Goal: Navigation & Orientation: Find specific page/section

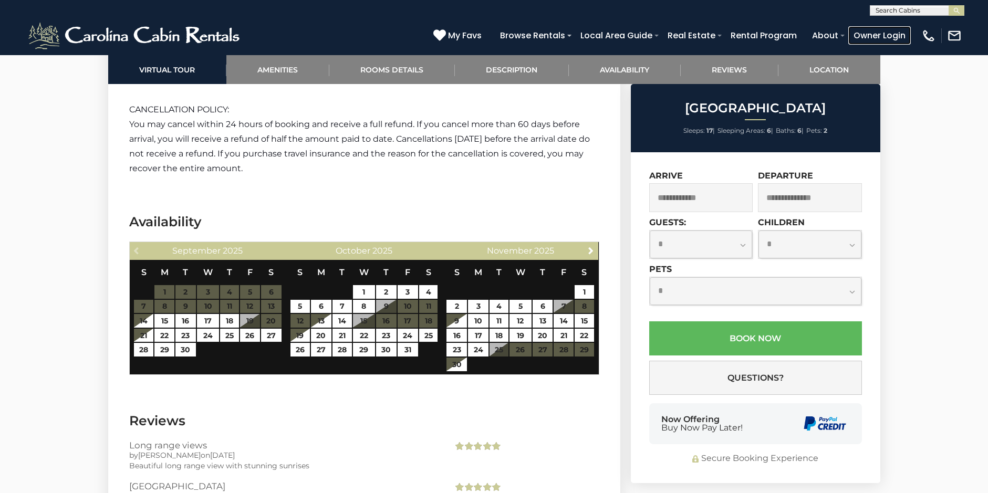
scroll to position [2416, 0]
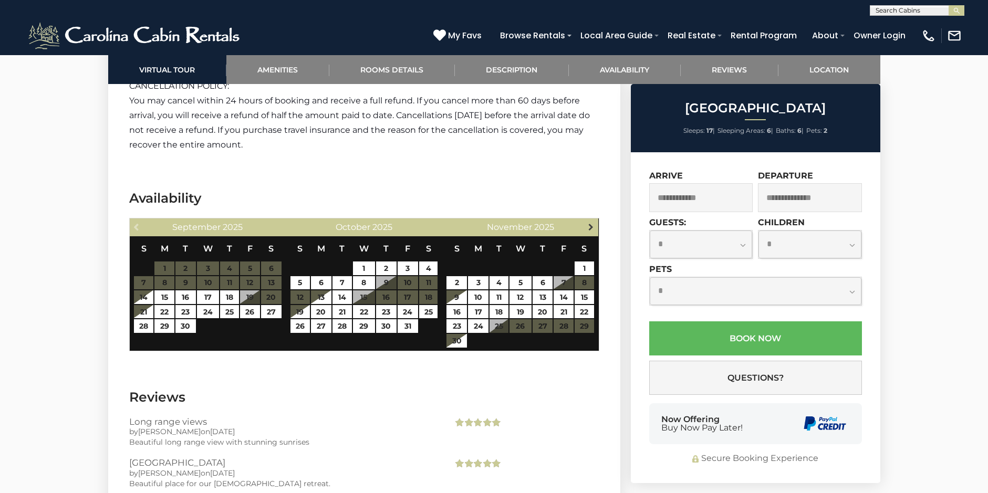
click at [588, 225] on span "Next" at bounding box center [591, 227] width 8 height 8
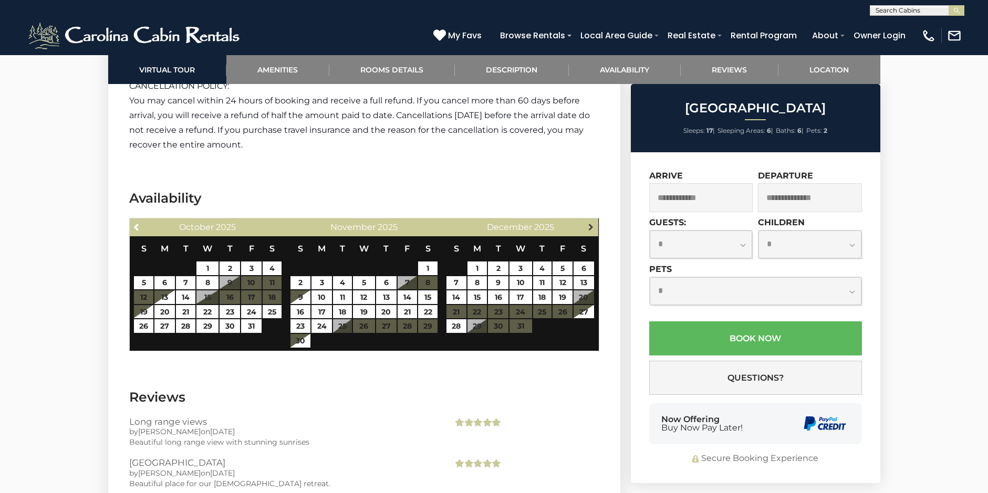
click at [589, 225] on span "Next" at bounding box center [591, 227] width 8 height 8
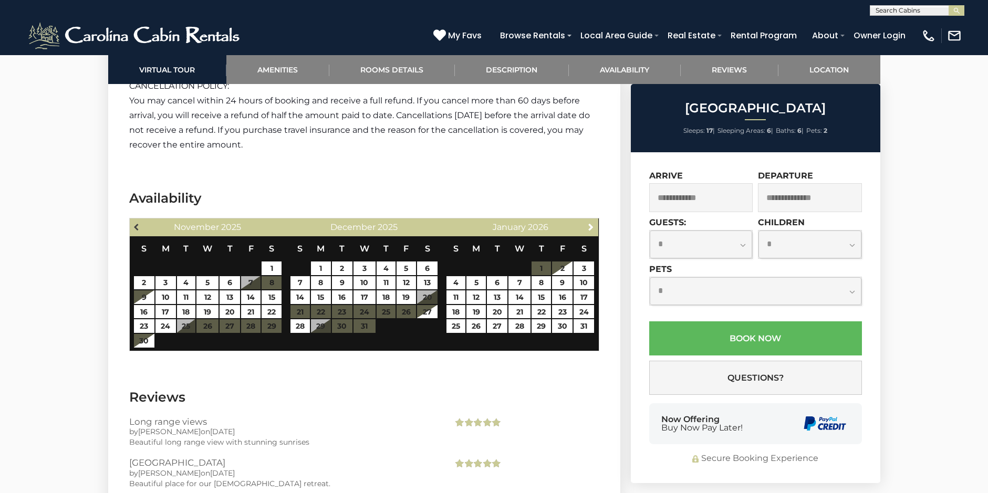
click at [138, 226] on span "Previous" at bounding box center [137, 227] width 8 height 8
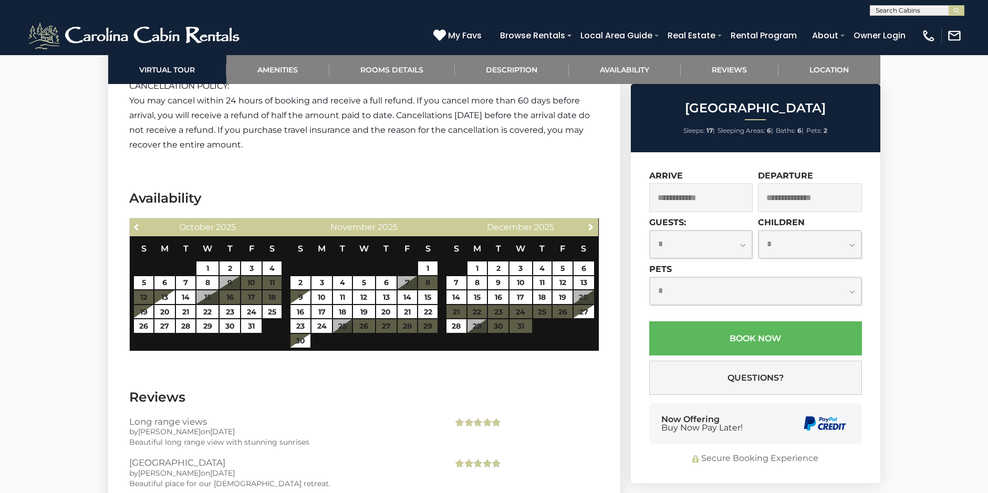
click at [138, 226] on span "Previous" at bounding box center [137, 227] width 8 height 8
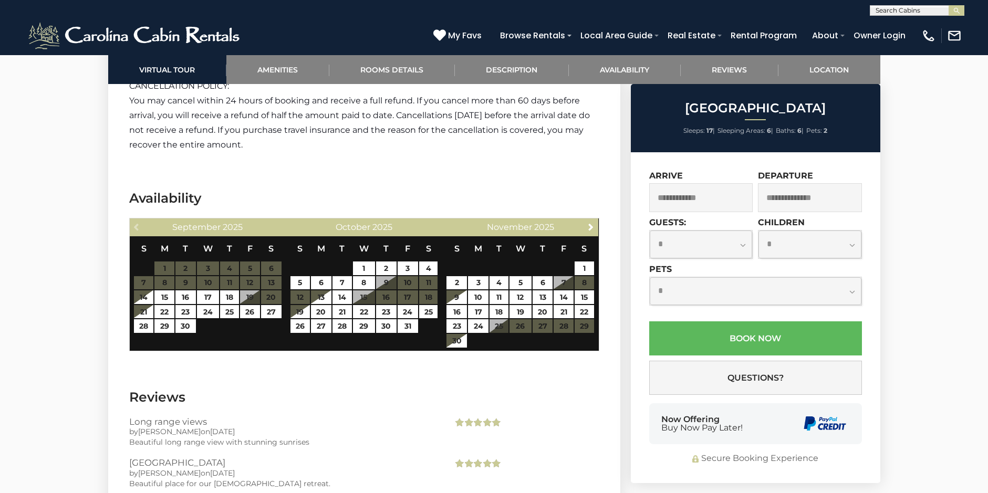
click at [138, 226] on div "Previous [DATE]" at bounding box center [208, 227] width 157 height 18
click at [887, 32] on link "Owner Login" at bounding box center [879, 35] width 62 height 18
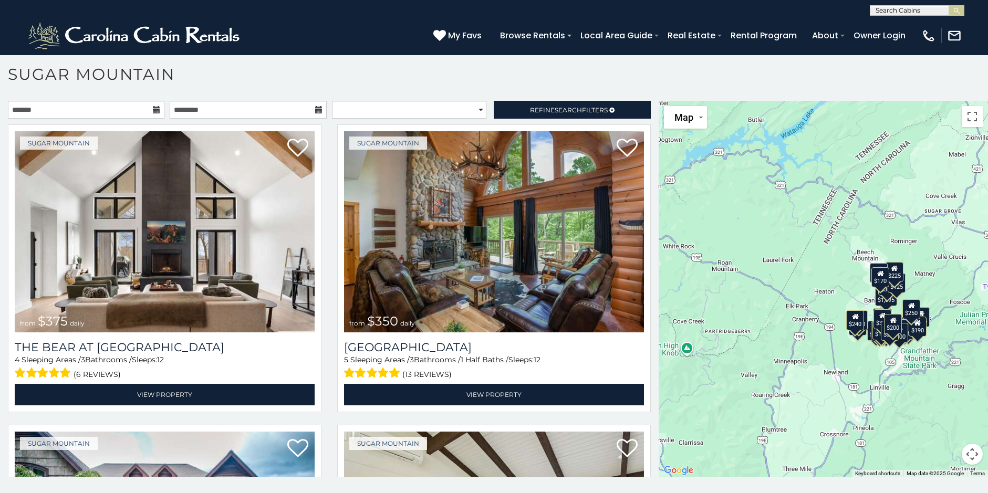
click at [343, 18] on div "(828) 295-6000 My Favs Browse Rentals Local Area Guide Activities & Attractions…" at bounding box center [494, 35] width 988 height 39
click at [868, 33] on link "Owner Login" at bounding box center [879, 35] width 62 height 18
